Goal: Transaction & Acquisition: Purchase product/service

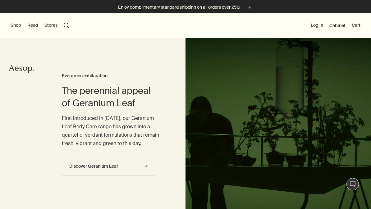
click at [318, 23] on button "Log in" at bounding box center [317, 25] width 12 height 6
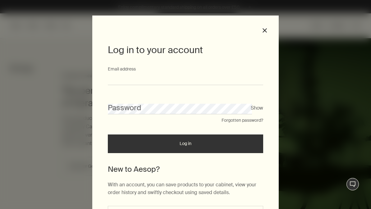
click at [117, 77] on input "Email address" at bounding box center [186, 80] width 156 height 12
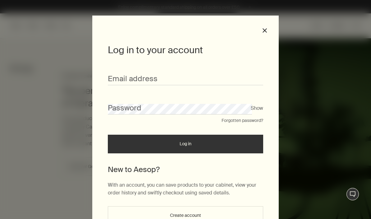
type input "**********"
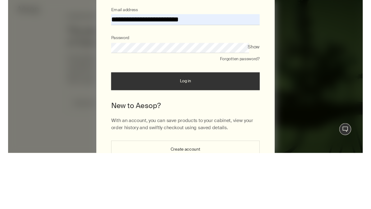
scroll to position [59, 0]
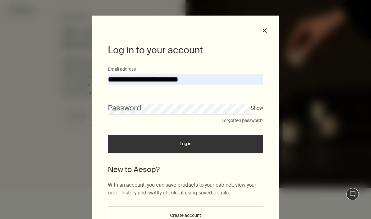
click at [265, 29] on button "close" at bounding box center [265, 31] width 6 height 6
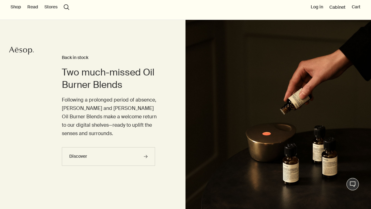
scroll to position [0, 0]
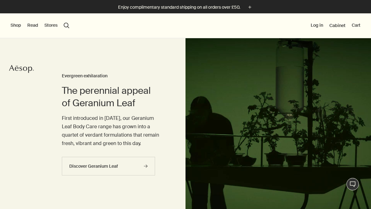
click at [14, 26] on button "Shop" at bounding box center [16, 25] width 11 height 6
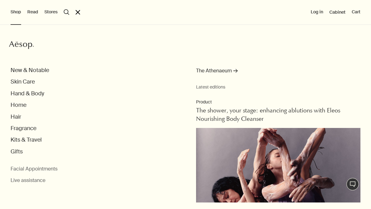
click at [33, 93] on button "Hand & Body" at bounding box center [28, 93] width 34 height 7
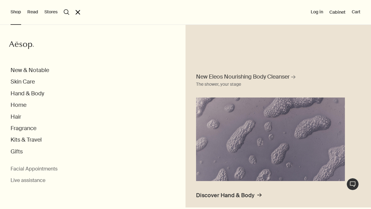
click at [32, 96] on button "Hand & Body" at bounding box center [28, 93] width 34 height 7
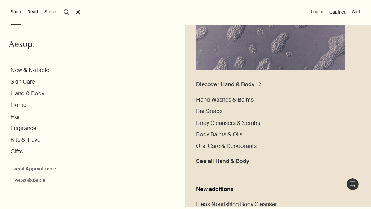
scroll to position [137, 0]
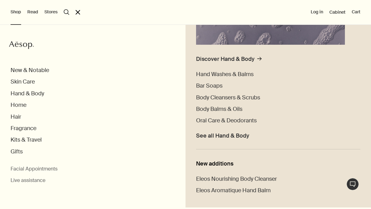
click at [230, 75] on span "Hand Washes & Balms" at bounding box center [225, 74] width 58 height 7
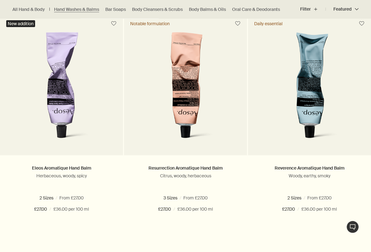
scroll to position [183, 0]
click at [192, 209] on button "Add Add to your cart" at bounding box center [185, 231] width 123 height 19
click at [308, 209] on button "Add Add to your cart" at bounding box center [309, 231] width 123 height 19
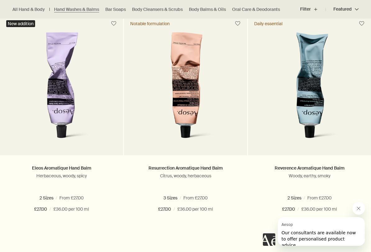
click at [359, 207] on icon "Close message from Aesop" at bounding box center [359, 208] width 5 height 5
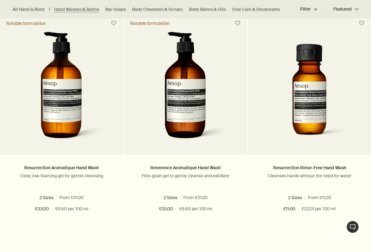
scroll to position [409, 0]
click at [69, 209] on button "Add Add to your cart" at bounding box center [61, 231] width 123 height 19
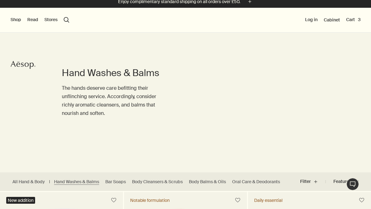
scroll to position [0, 0]
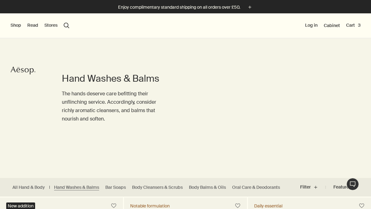
click at [354, 23] on button "Cart 3" at bounding box center [354, 25] width 14 height 6
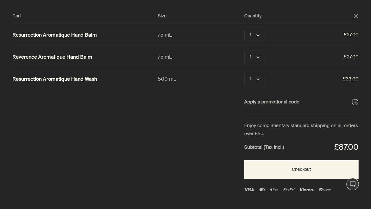
click at [259, 81] on icon "chevron" at bounding box center [258, 79] width 3 height 3
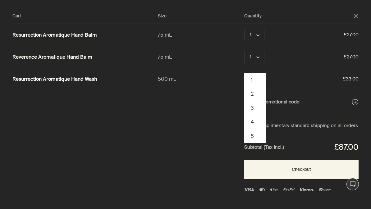
click at [255, 94] on button "2" at bounding box center [255, 94] width 20 height 14
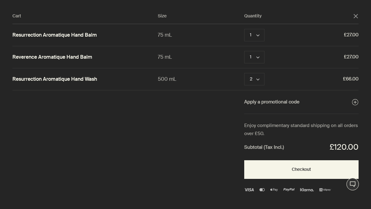
click at [302, 169] on button "Checkout" at bounding box center [302, 170] width 114 height 19
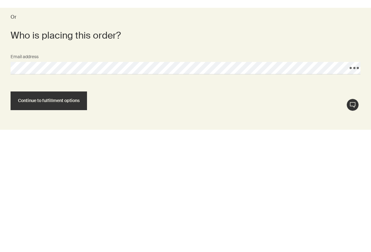
scroll to position [179, 0]
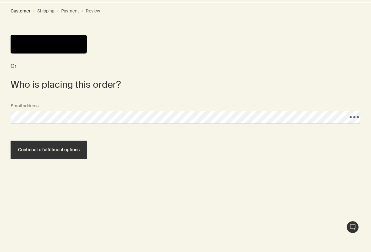
click at [62, 145] on button "Continue to fulfillment options" at bounding box center [49, 150] width 77 height 19
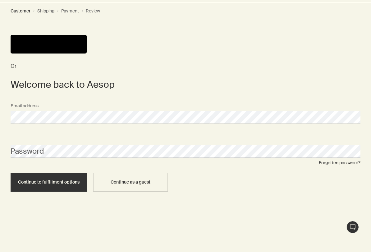
click at [131, 181] on span "Continue as a guest" at bounding box center [131, 182] width 40 height 5
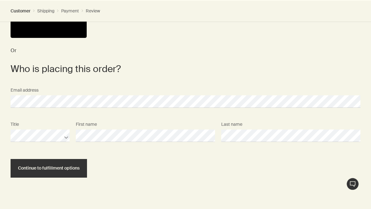
scroll to position [194, 0]
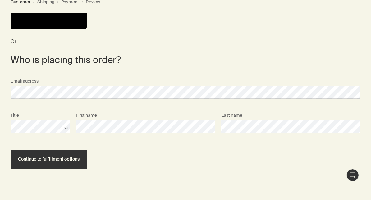
click at [51, 166] on span "Continue to fulfillment options" at bounding box center [49, 168] width 62 height 5
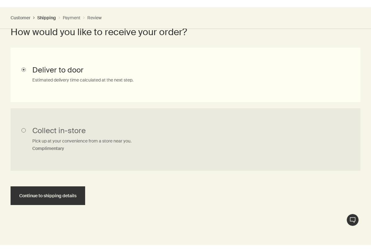
scroll to position [321, 0]
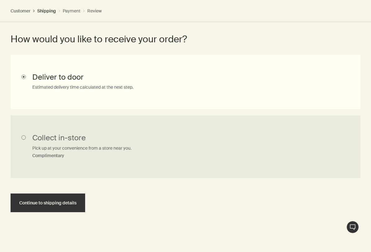
click at [50, 203] on span "Continue to shipping details" at bounding box center [47, 203] width 57 height 5
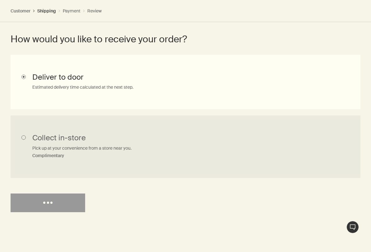
scroll to position [0, 0]
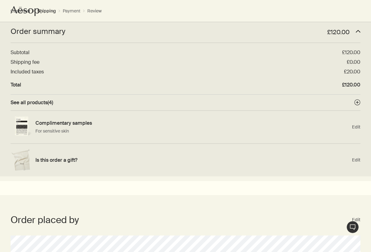
select select "GB"
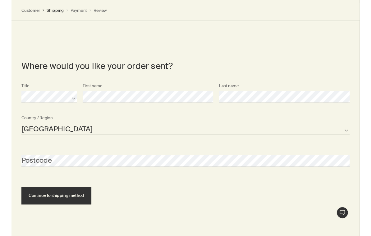
scroll to position [423, 0]
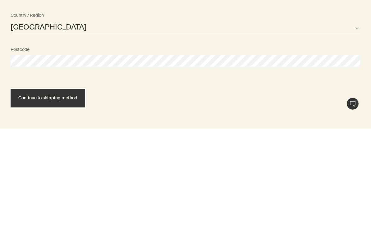
select select "GB"
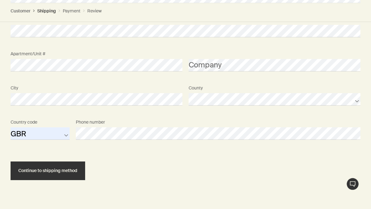
scroll to position [605, 0]
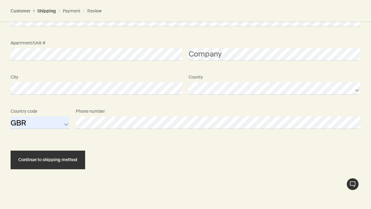
click at [52, 158] on span "Continue to shipping method" at bounding box center [47, 160] width 59 height 5
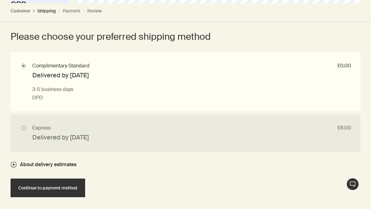
scroll to position [724, 0]
click at [55, 183] on button "Continue to payment method" at bounding box center [48, 188] width 75 height 19
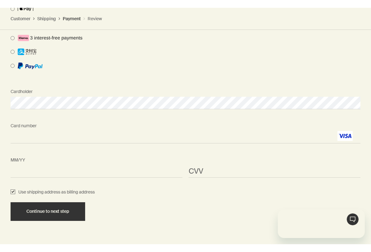
scroll to position [0, 0]
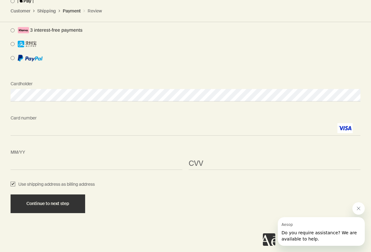
click at [213, 157] on span "<p>Your browser does not support iframes.</p>" at bounding box center [275, 163] width 172 height 12
click at [361, 209] on icon "Close message from Aesop" at bounding box center [359, 208] width 5 height 5
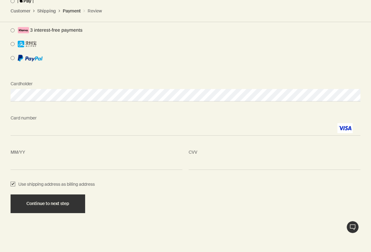
click at [56, 201] on span "Continue to next step" at bounding box center [47, 203] width 43 height 5
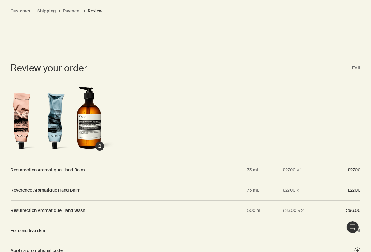
scroll to position [712, 0]
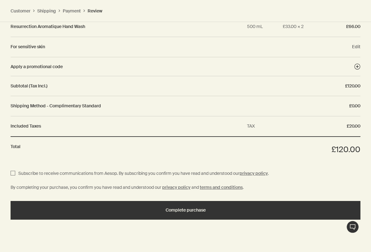
click at [195, 208] on span "Complete purchase" at bounding box center [186, 210] width 40 height 5
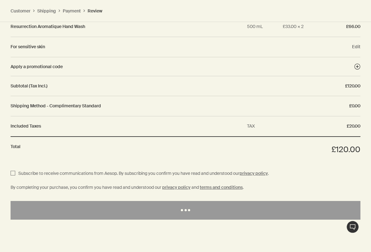
scroll to position [896, 0]
